Goal: Information Seeking & Learning: Check status

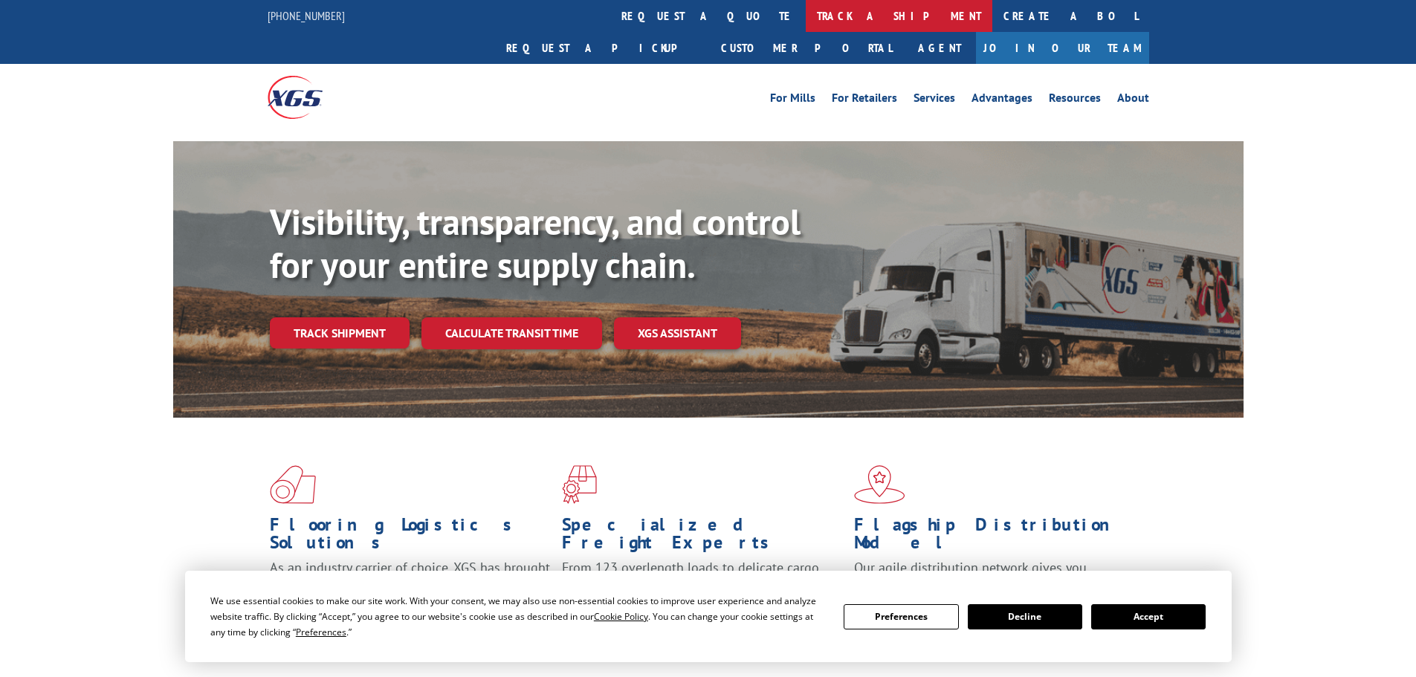
click at [806, 7] on link "track a shipment" at bounding box center [899, 16] width 187 height 32
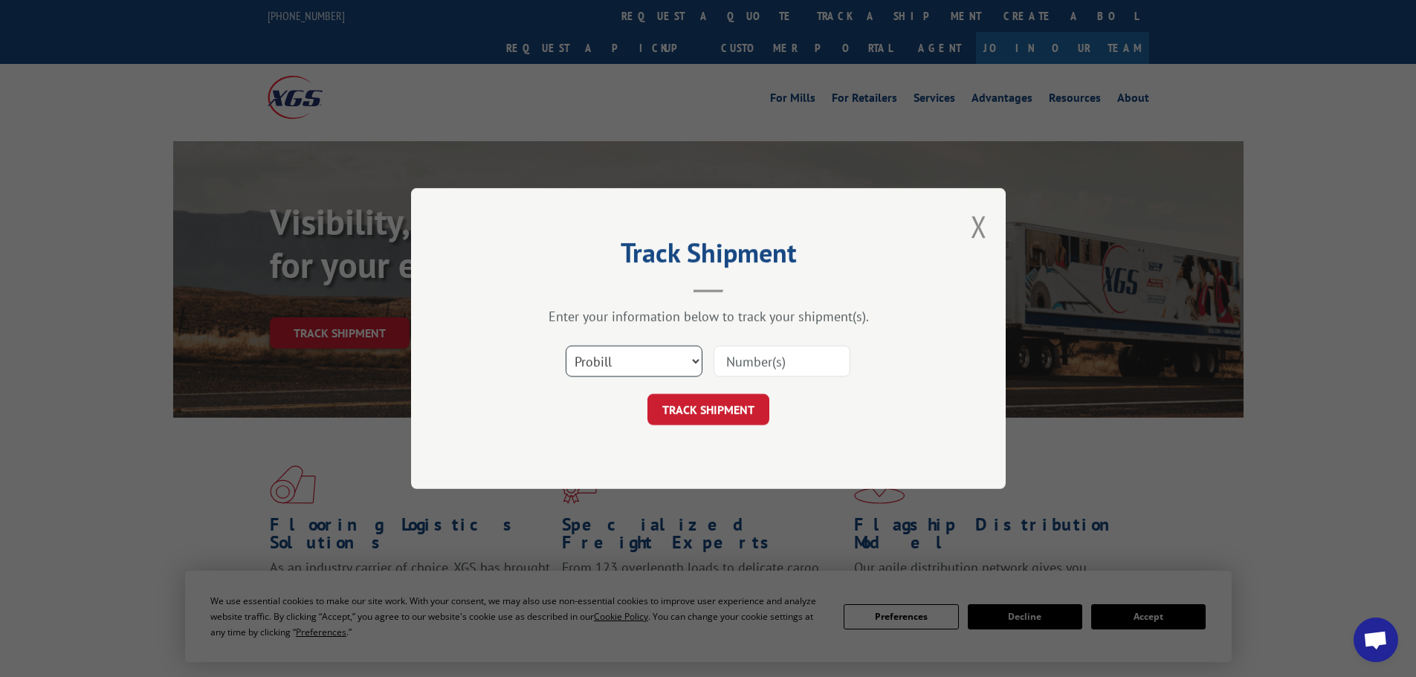
click at [615, 368] on select "Select category... Probill BOL PO" at bounding box center [634, 361] width 137 height 31
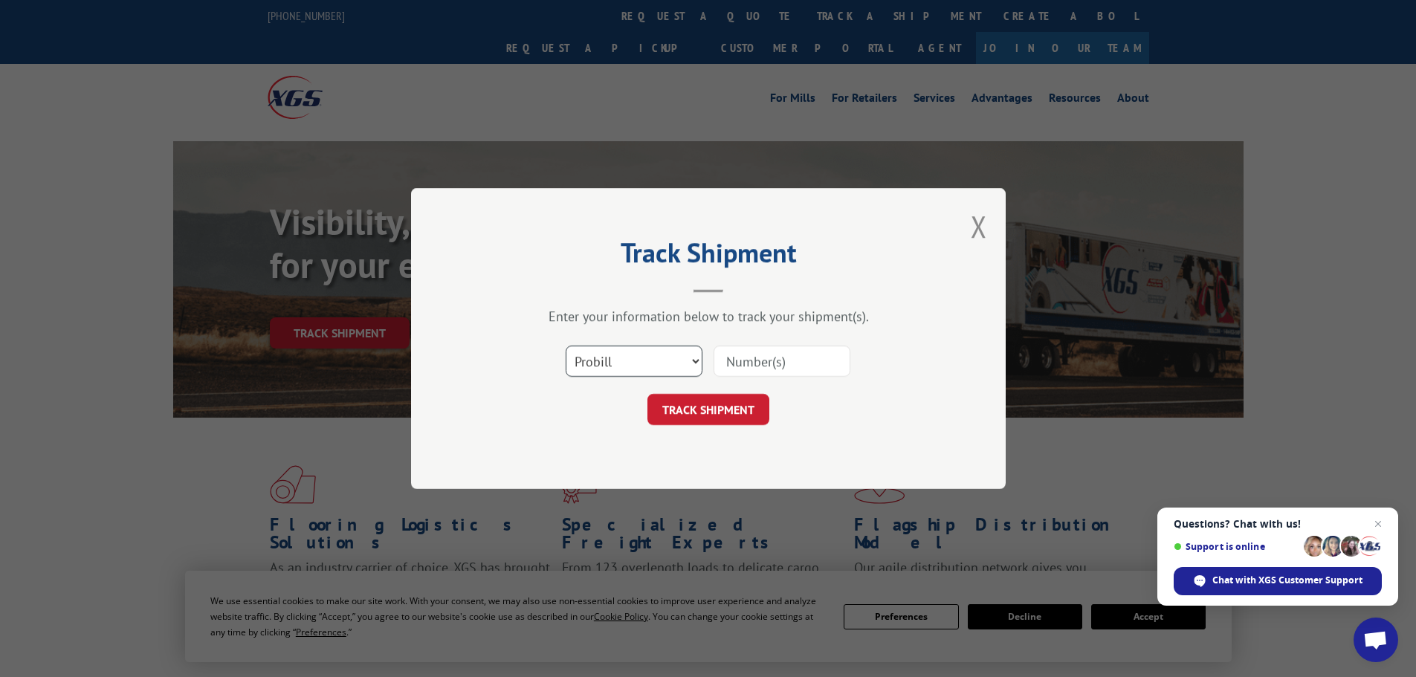
select select "bol"
click at [566, 346] on select "Select category... Probill BOL PO" at bounding box center [634, 361] width 137 height 31
paste input "5144310"
type input "5144310"
click at [876, 389] on form "Select category... Probill BOL PO 5144310 TRACK SHIPMENT" at bounding box center [708, 381] width 446 height 88
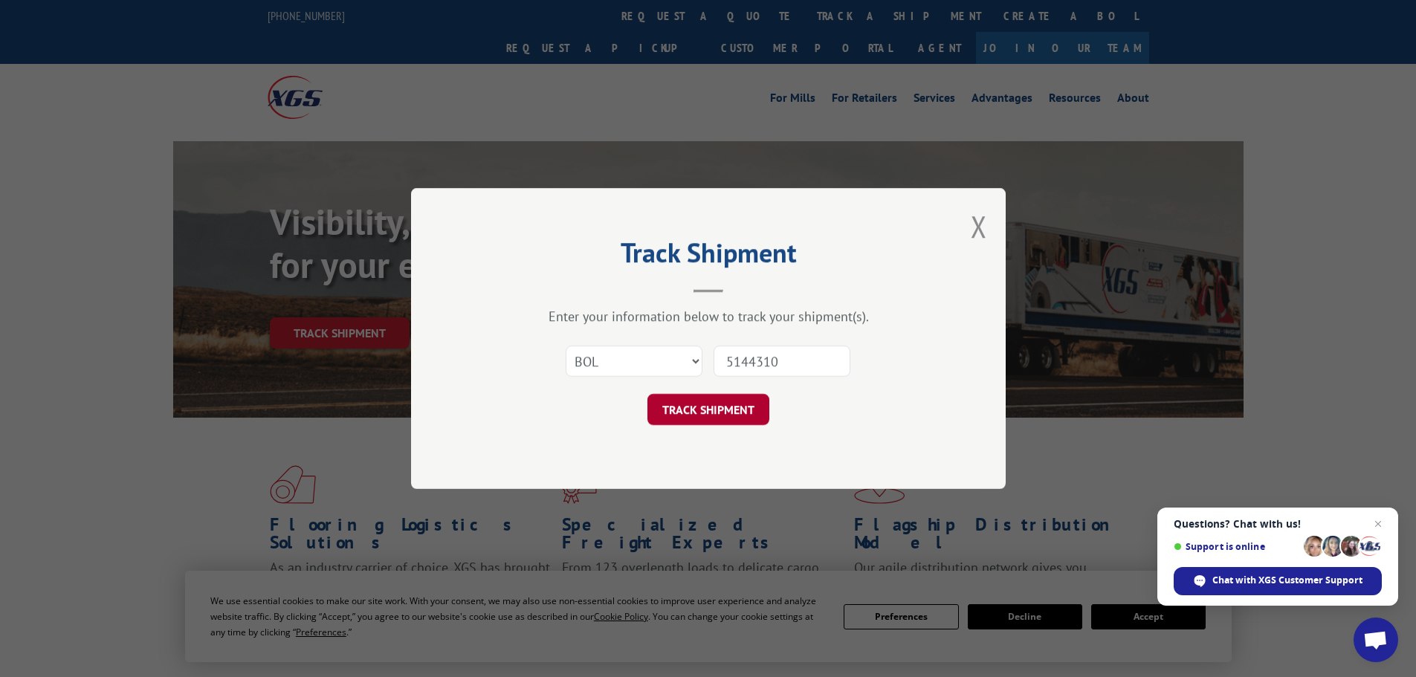
click at [696, 410] on button "TRACK SHIPMENT" at bounding box center [708, 409] width 122 height 31
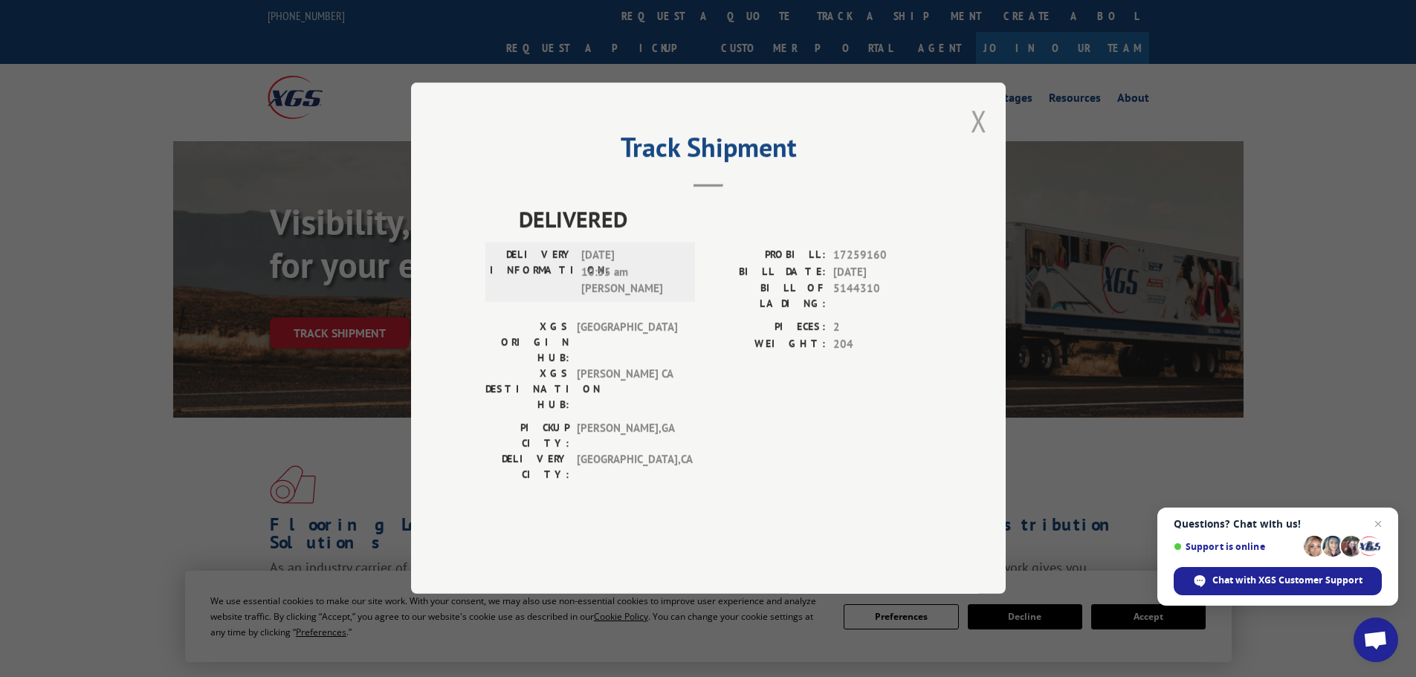
click at [980, 140] on button "Close modal" at bounding box center [979, 120] width 16 height 39
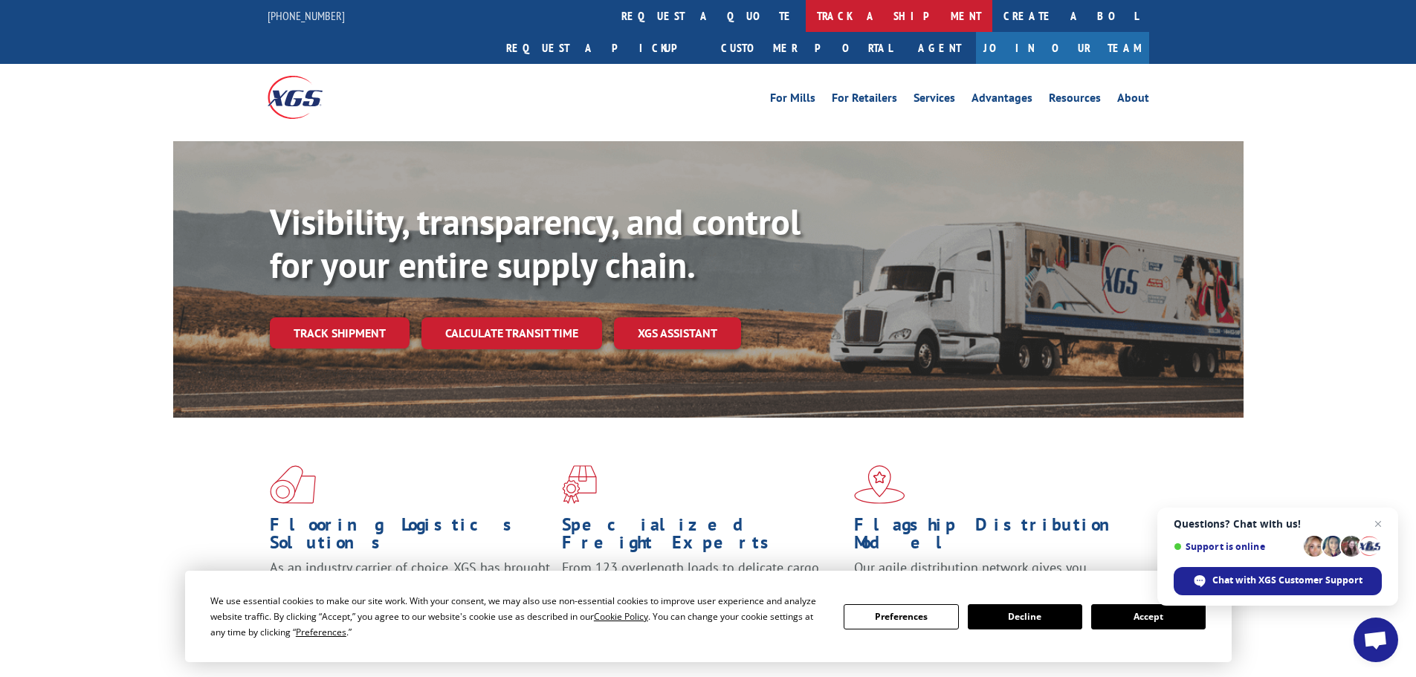
click at [806, 19] on link "track a shipment" at bounding box center [899, 16] width 187 height 32
